Goal: Information Seeking & Learning: Learn about a topic

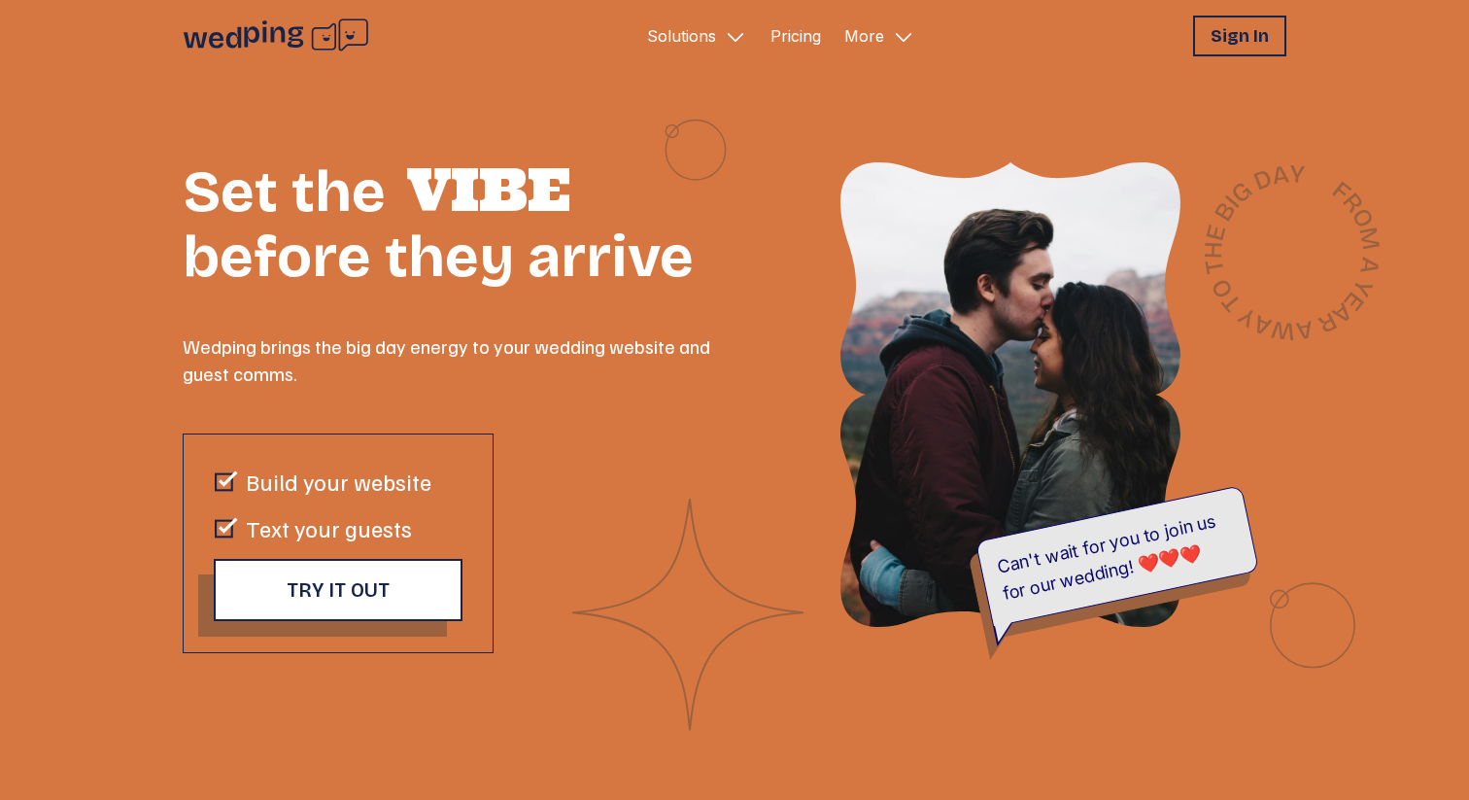
click at [902, 28] on icon "Primary Navigation" at bounding box center [903, 36] width 23 height 23
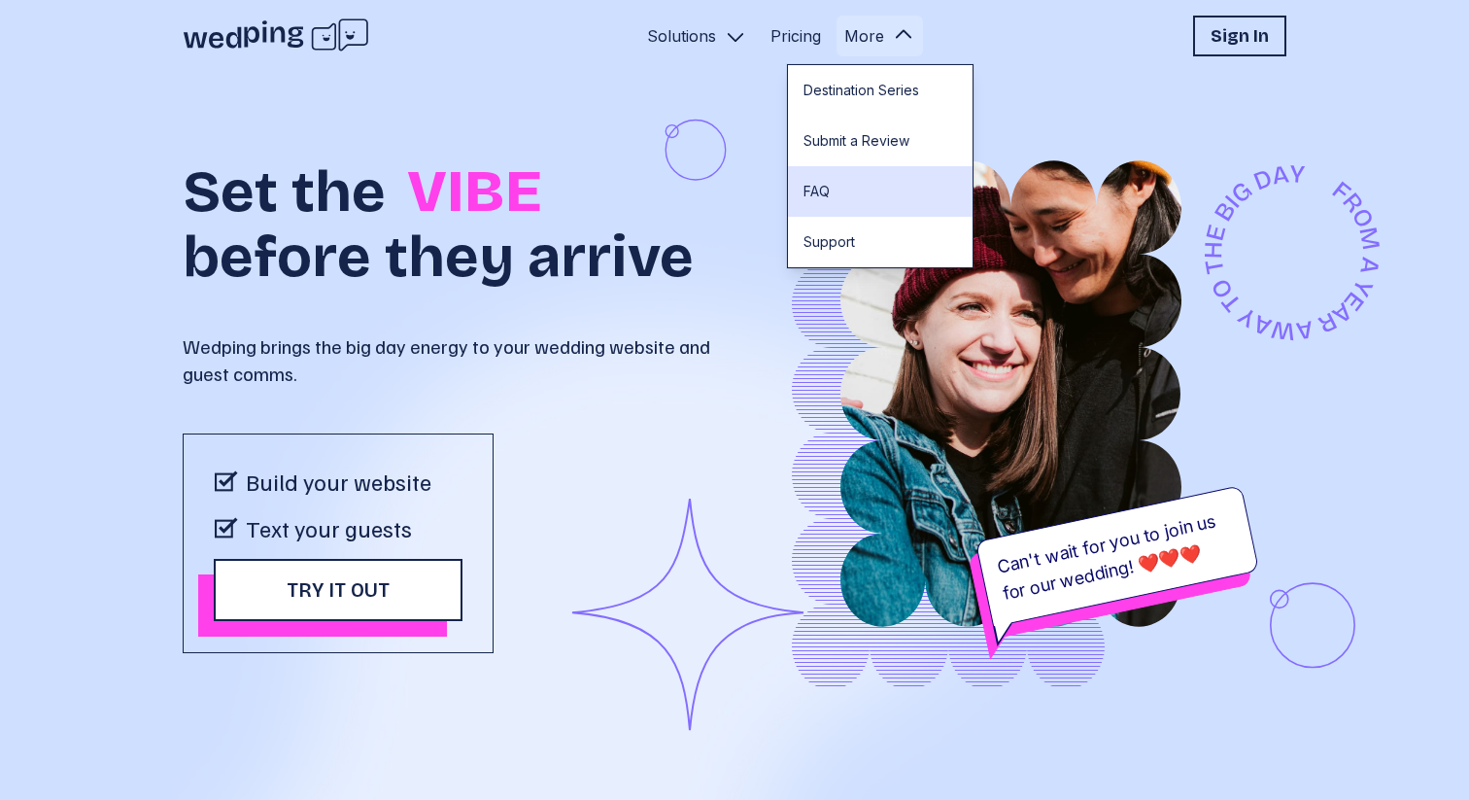
click at [824, 195] on link "FAQ" at bounding box center [880, 191] width 185 height 51
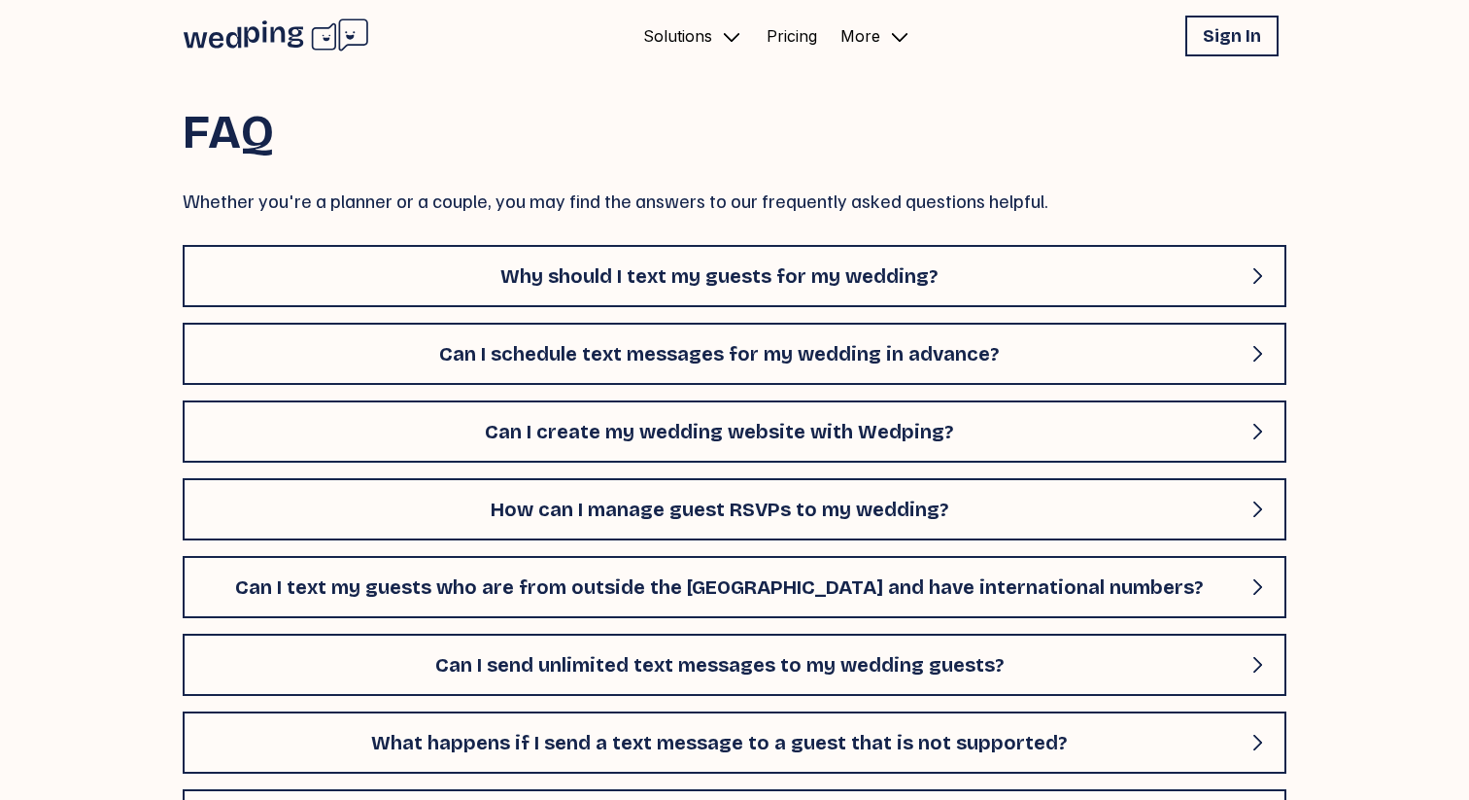
click at [741, 259] on button "Why should I text my guests for my wedding?" at bounding box center [735, 276] width 1104 height 62
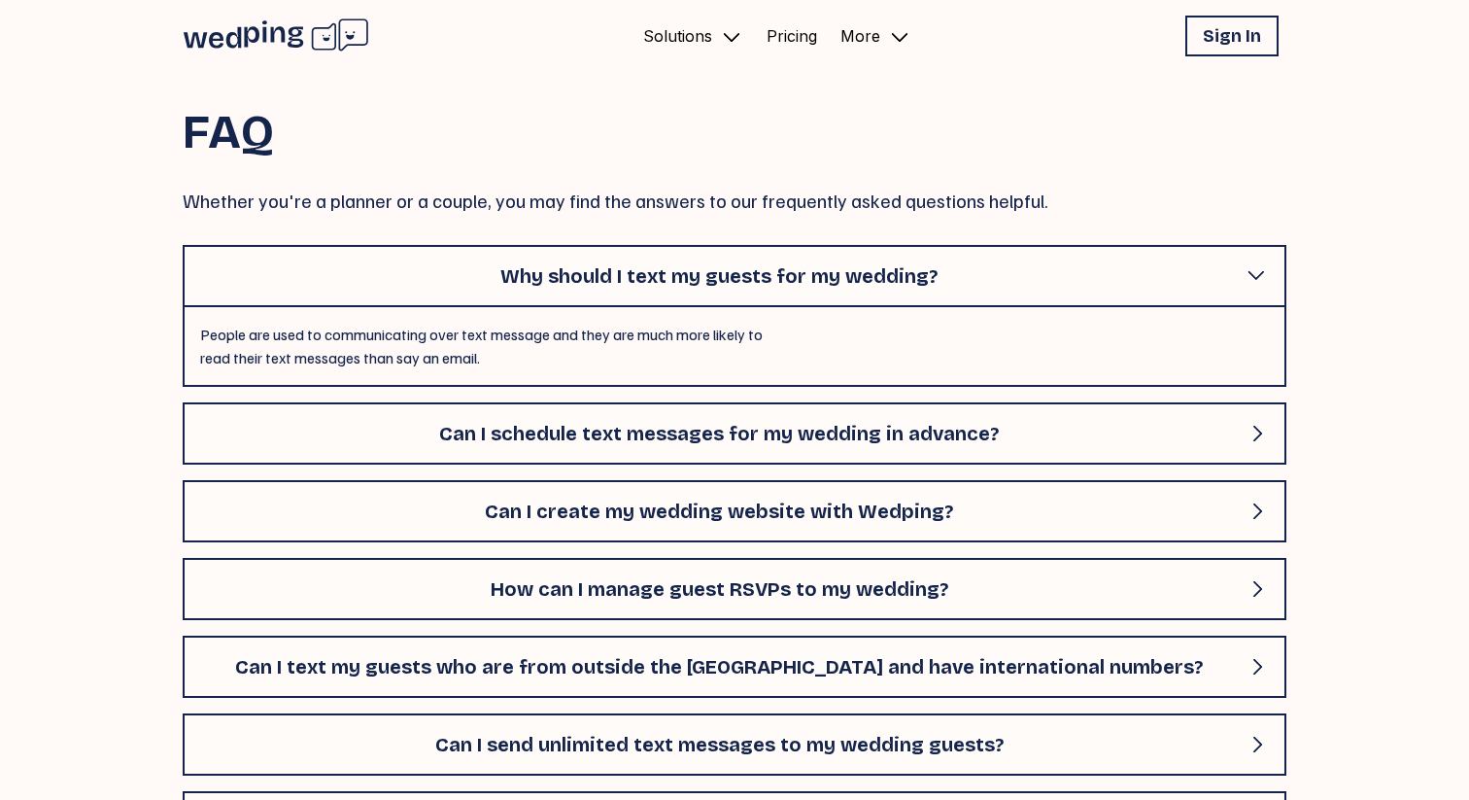
click at [734, 260] on button "Why should I text my guests for my wedding?" at bounding box center [735, 276] width 1104 height 62
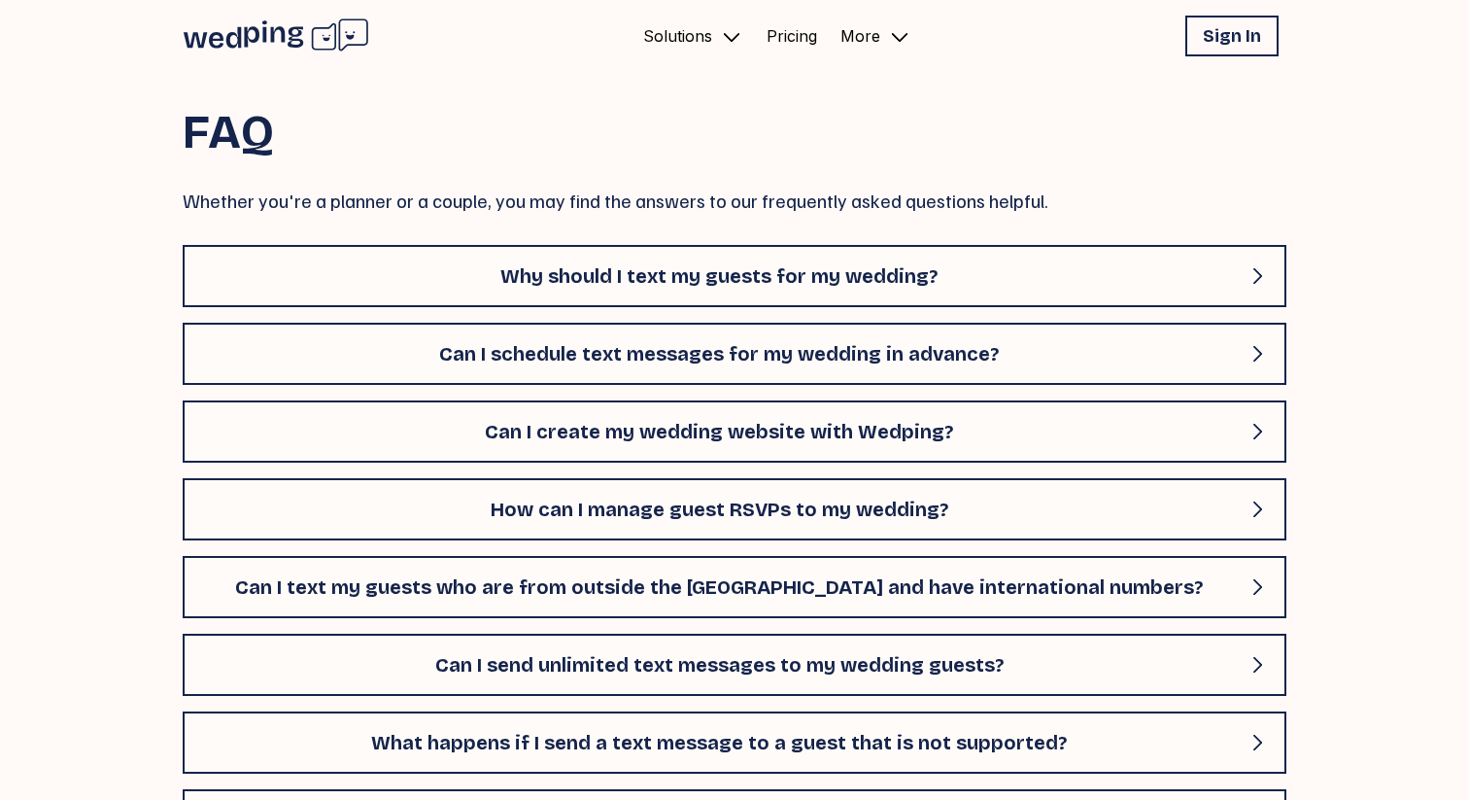
click at [924, 30] on div "Solutions Pricing More Sign In Open sidebar" at bounding box center [735, 36] width 1104 height 41
click at [898, 38] on icon "Primary Navigation" at bounding box center [899, 36] width 23 height 23
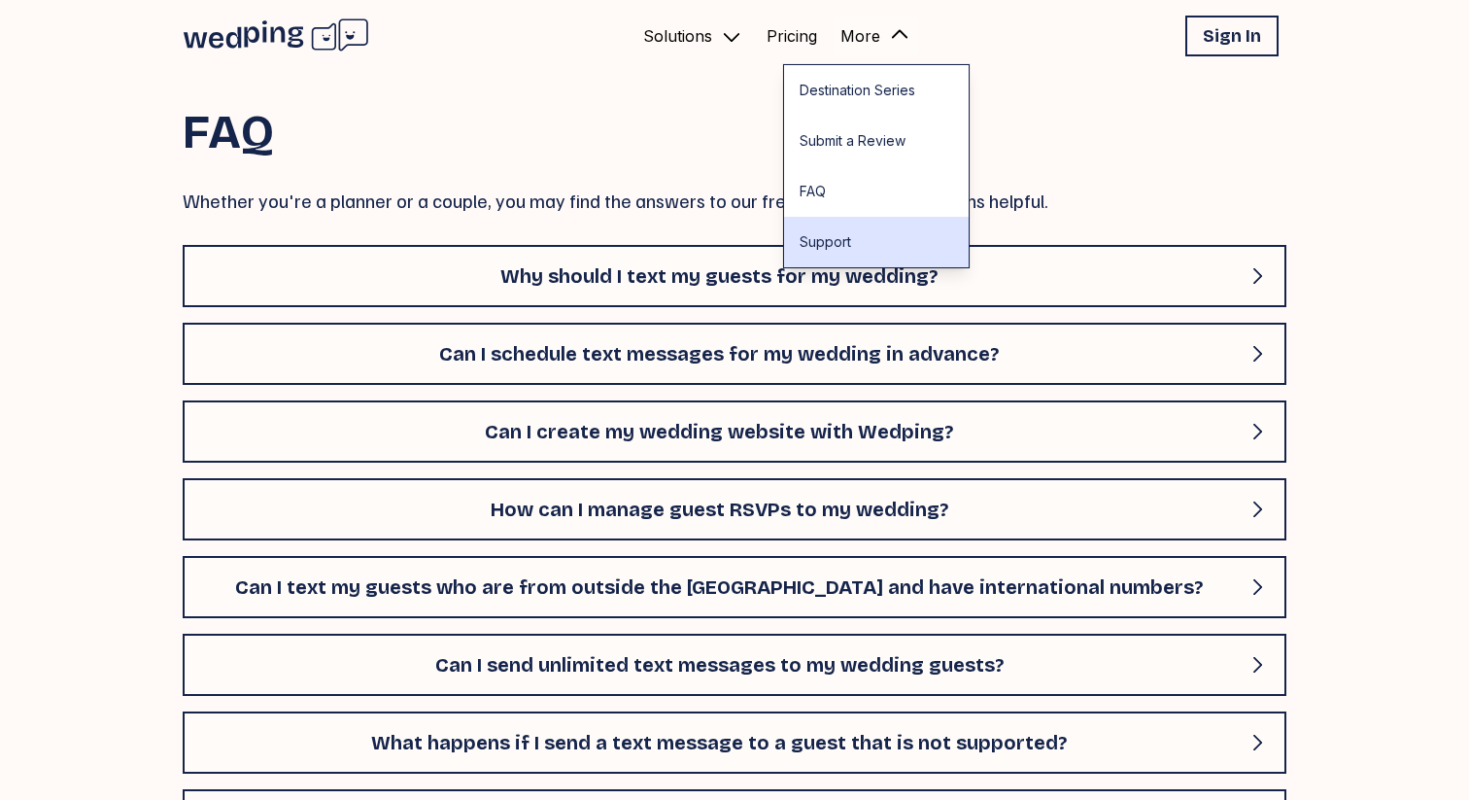
click at [845, 225] on link "Support" at bounding box center [876, 242] width 185 height 51
click at [439, 174] on div "FAQ Whether you're a planner or a couple, you may find the answers to our frequ…" at bounding box center [735, 688] width 1104 height 1221
